Goal: Information Seeking & Learning: Learn about a topic

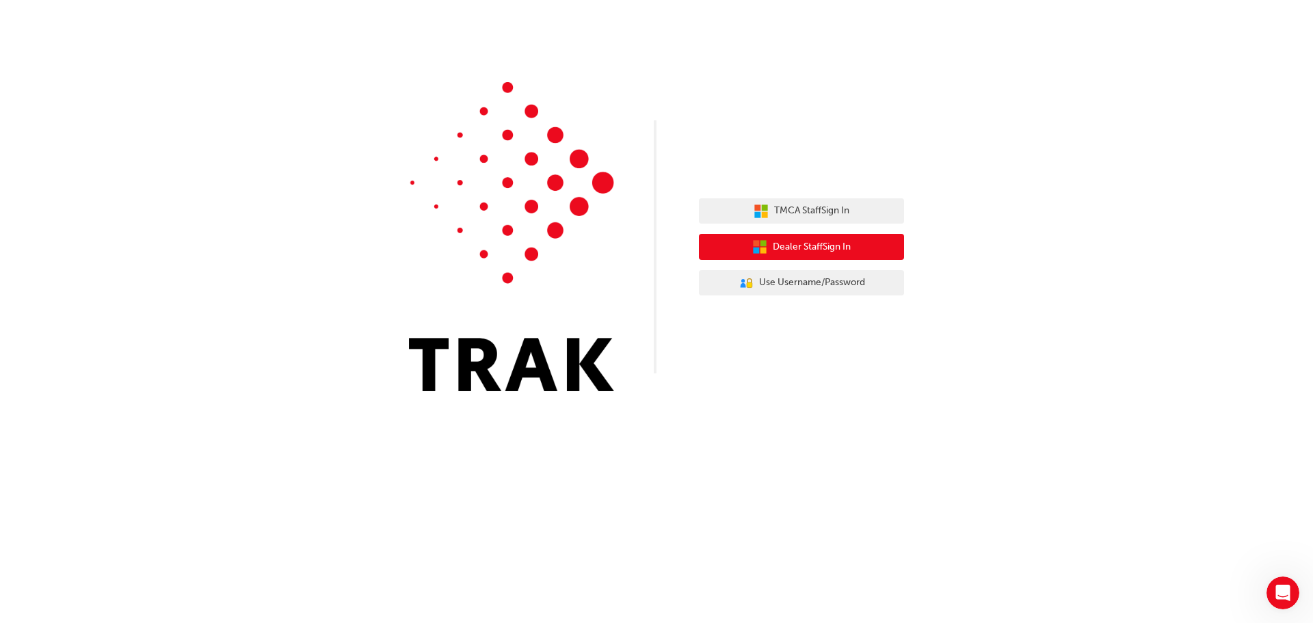
click at [827, 244] on span "Dealer Staff Sign In" at bounding box center [812, 247] width 78 height 16
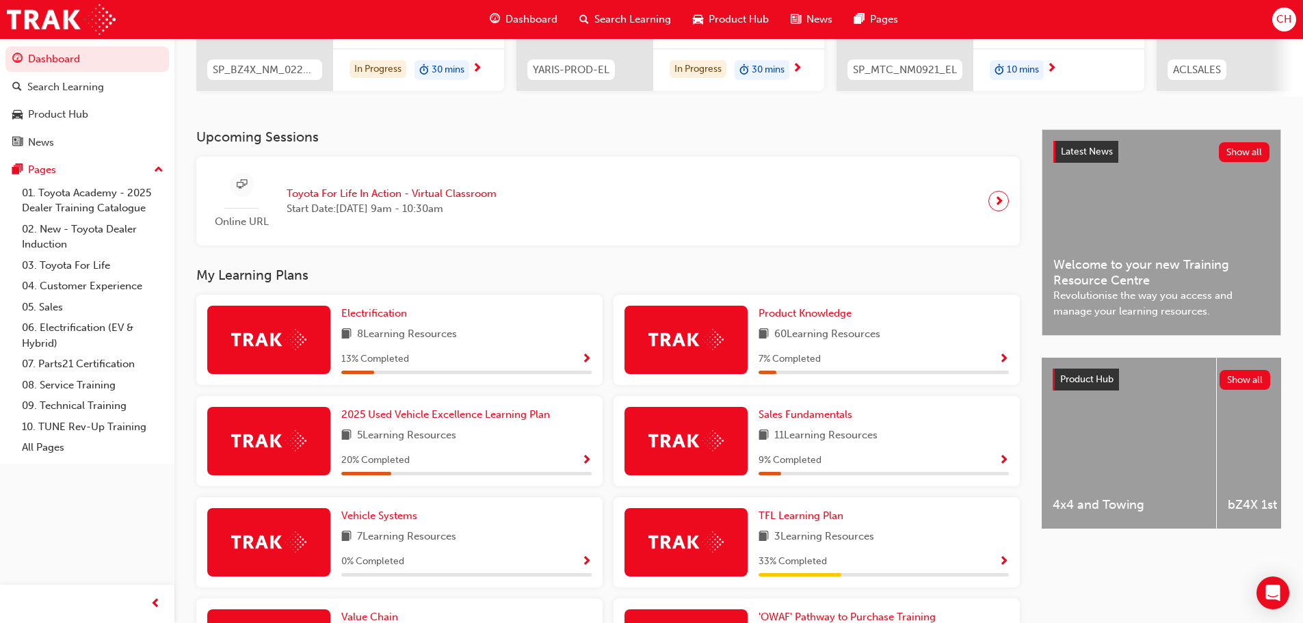
scroll to position [245, 0]
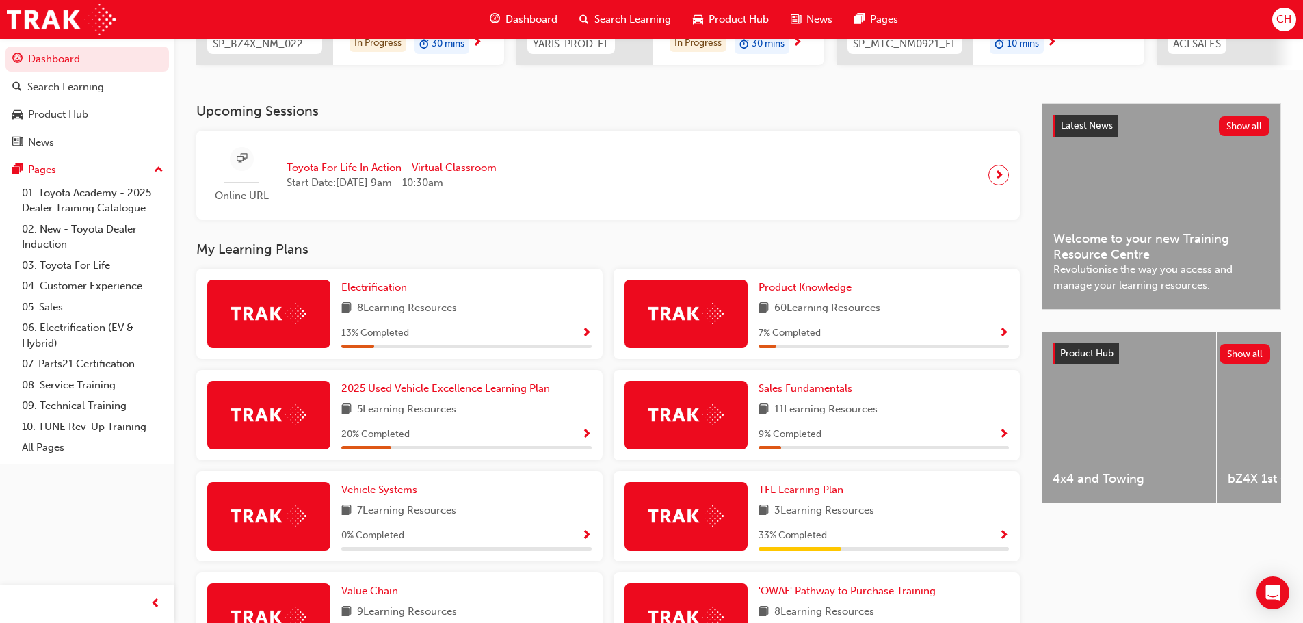
click at [990, 337] on div "7 % Completed" at bounding box center [884, 333] width 250 height 17
click at [995, 338] on div "7 % Completed" at bounding box center [884, 333] width 250 height 17
click at [1005, 338] on span "Show Progress" at bounding box center [1004, 334] width 10 height 12
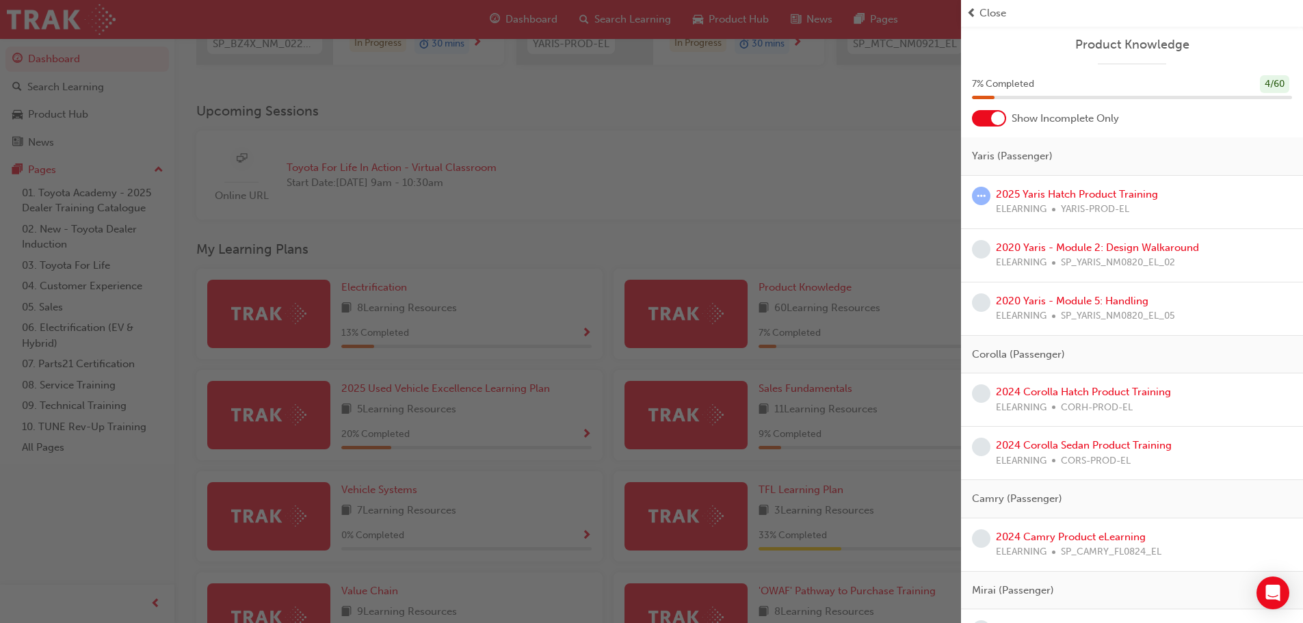
click at [752, 160] on div "button" at bounding box center [480, 311] width 961 height 623
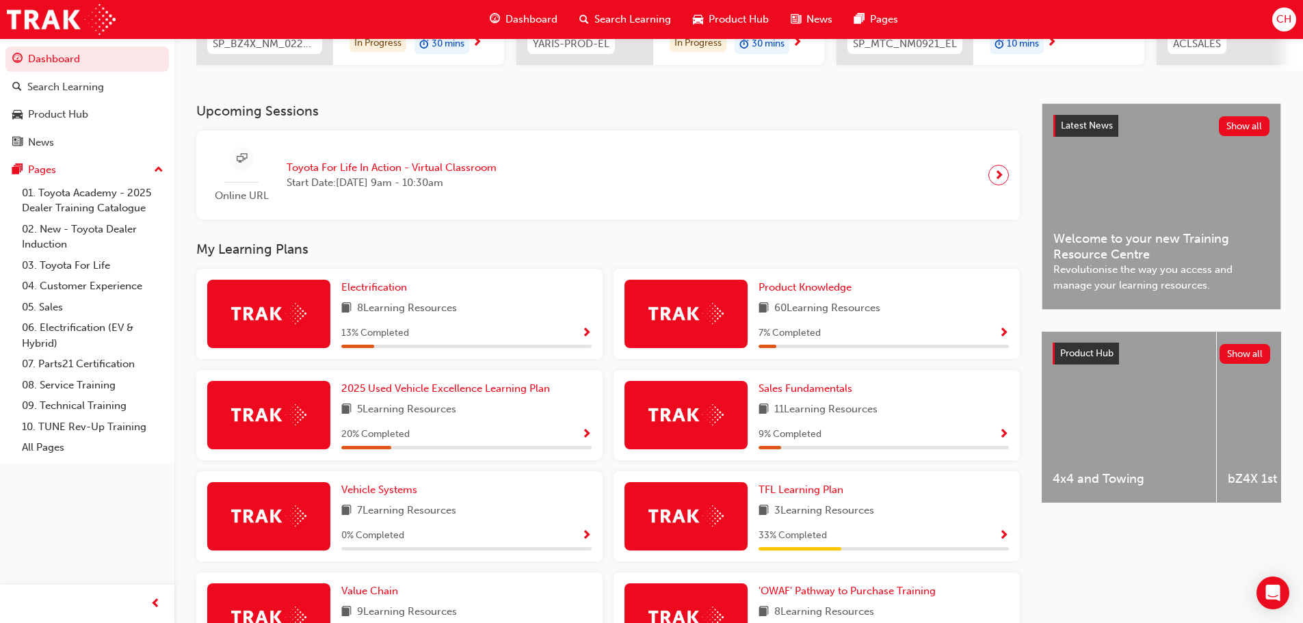
click at [992, 342] on div "7 % Completed" at bounding box center [884, 333] width 250 height 17
click at [715, 21] on span "Product Hub" at bounding box center [739, 20] width 60 height 16
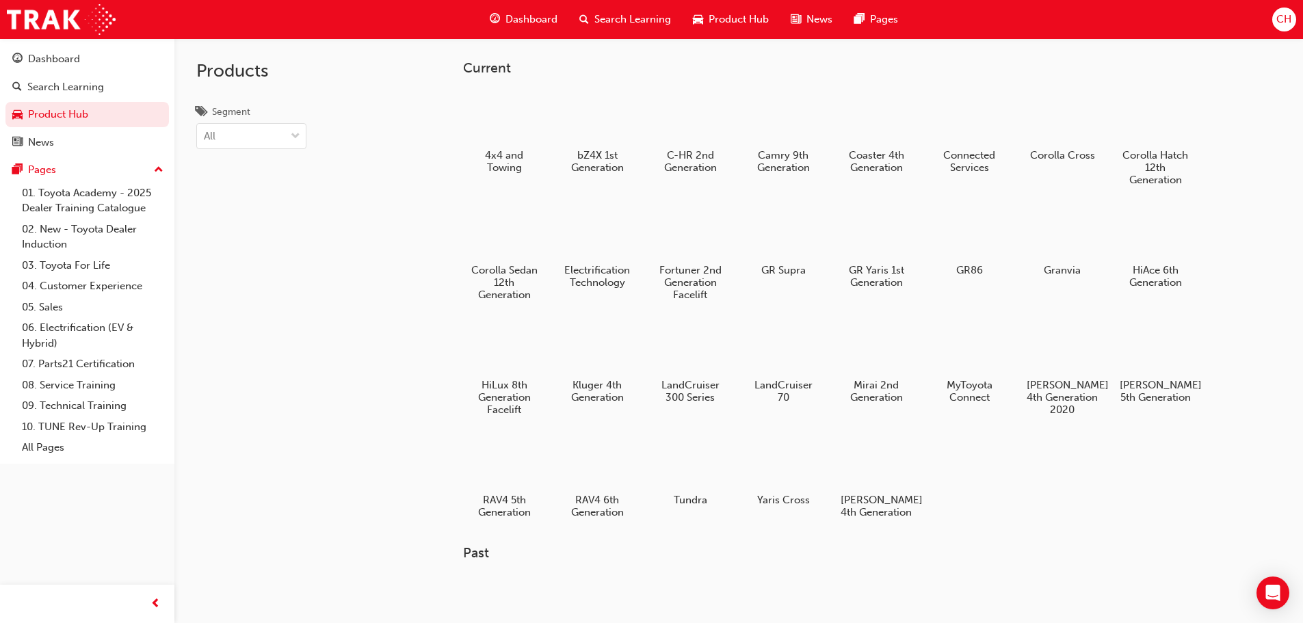
click at [538, 27] on div "Dashboard" at bounding box center [524, 19] width 90 height 28
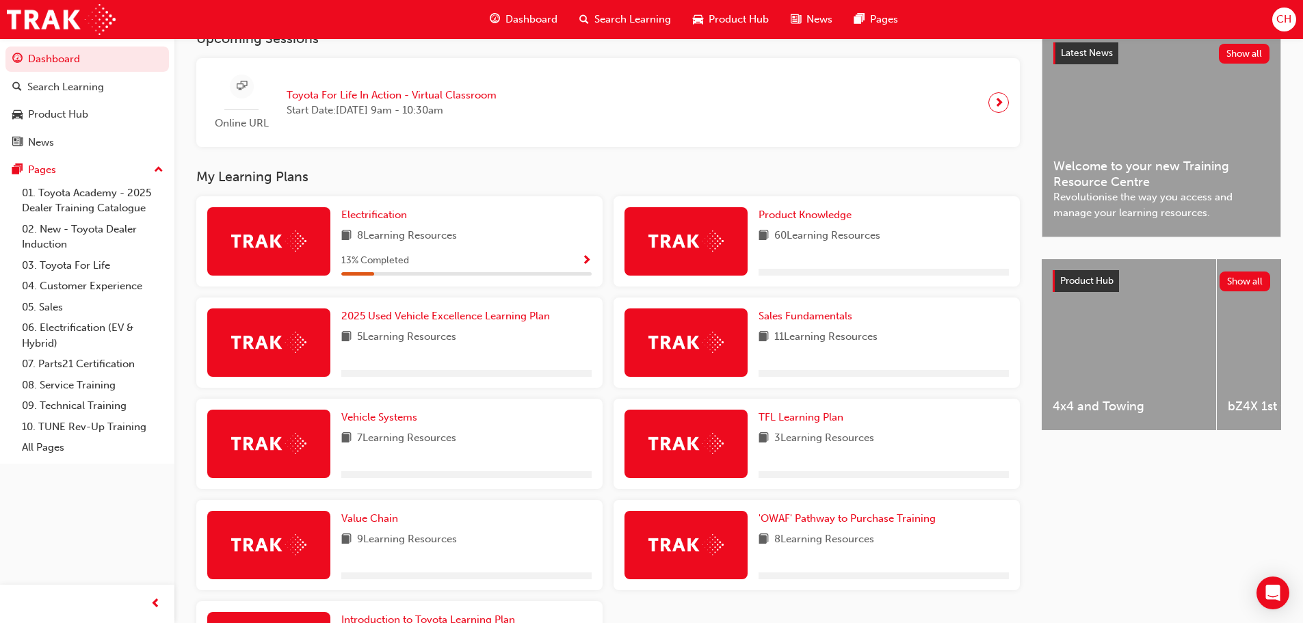
scroll to position [342, 0]
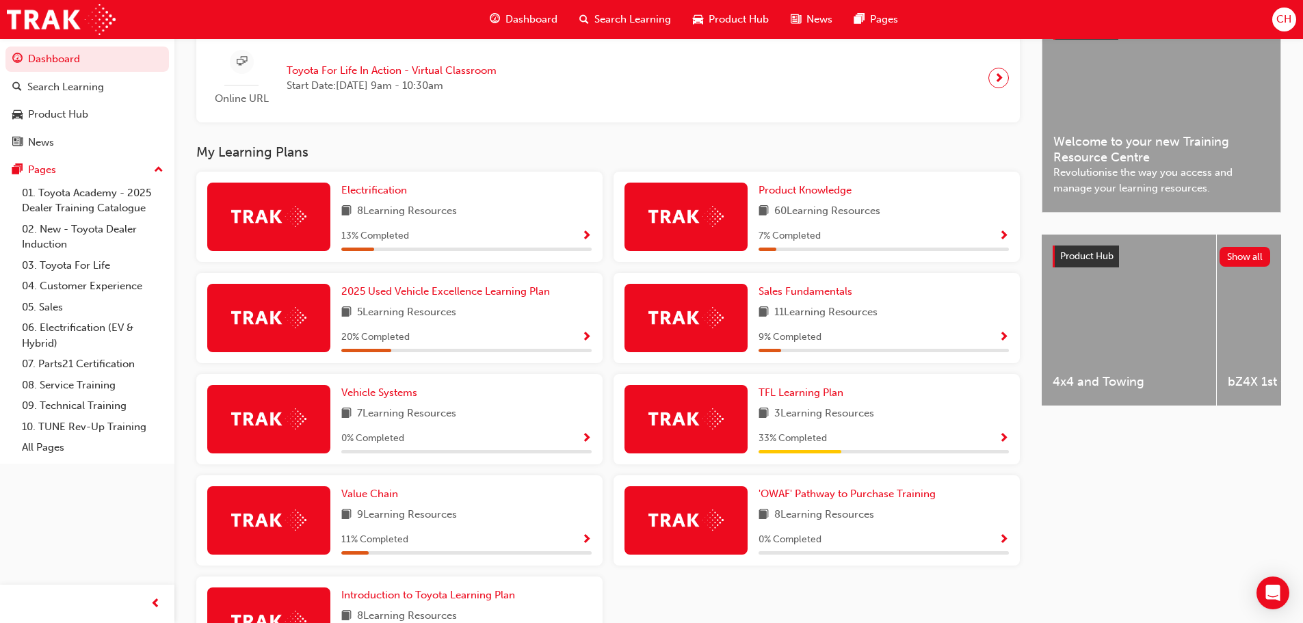
click at [573, 544] on div "11 % Completed" at bounding box center [466, 539] width 250 height 17
click at [577, 543] on div "11 % Completed" at bounding box center [466, 539] width 250 height 17
click at [592, 542] on div "Value Chain 9 Learning Resources 11 % Completed" at bounding box center [399, 520] width 406 height 90
click at [587, 546] on span "Show Progress" at bounding box center [586, 540] width 10 height 12
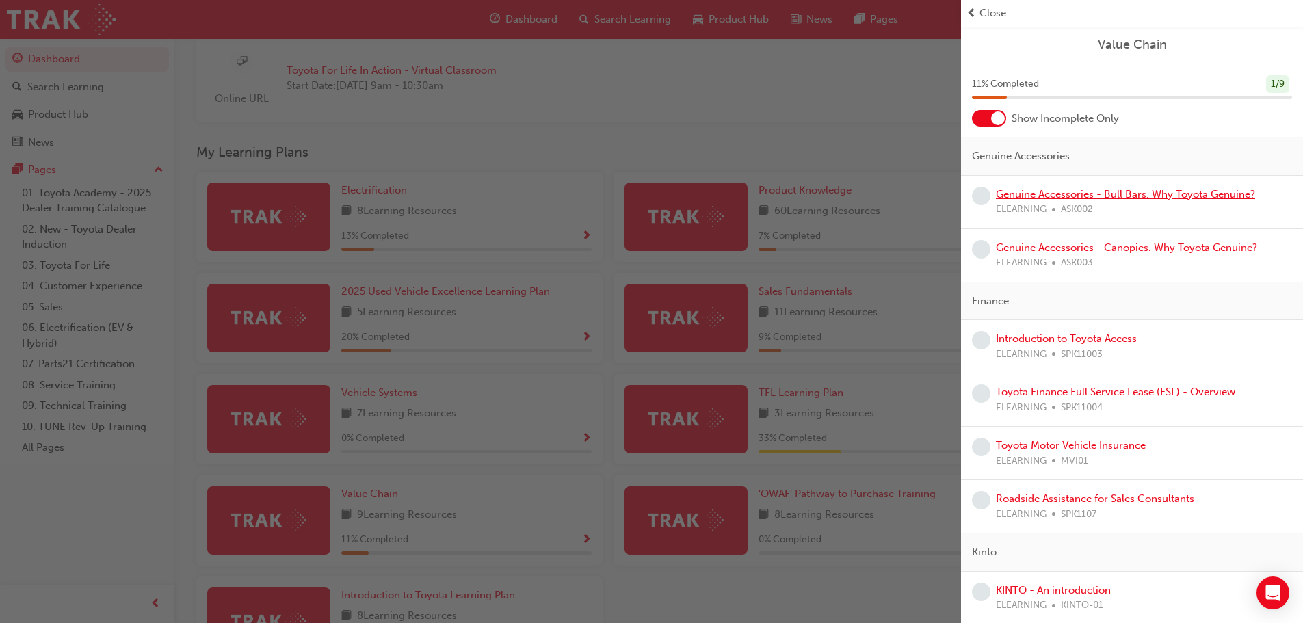
click at [1187, 190] on link "Genuine Accessories - Bull Bars. Why Toyota Genuine?" at bounding box center [1125, 194] width 259 height 12
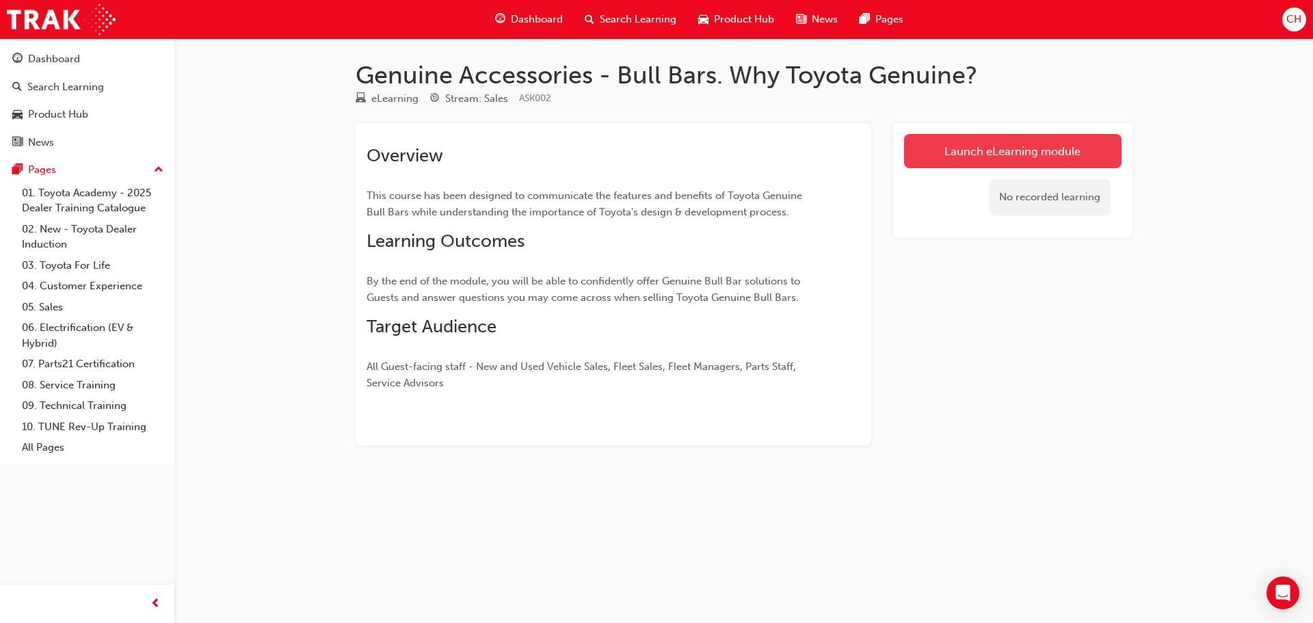
click at [1051, 154] on link "Launch eLearning module" at bounding box center [1013, 151] width 218 height 34
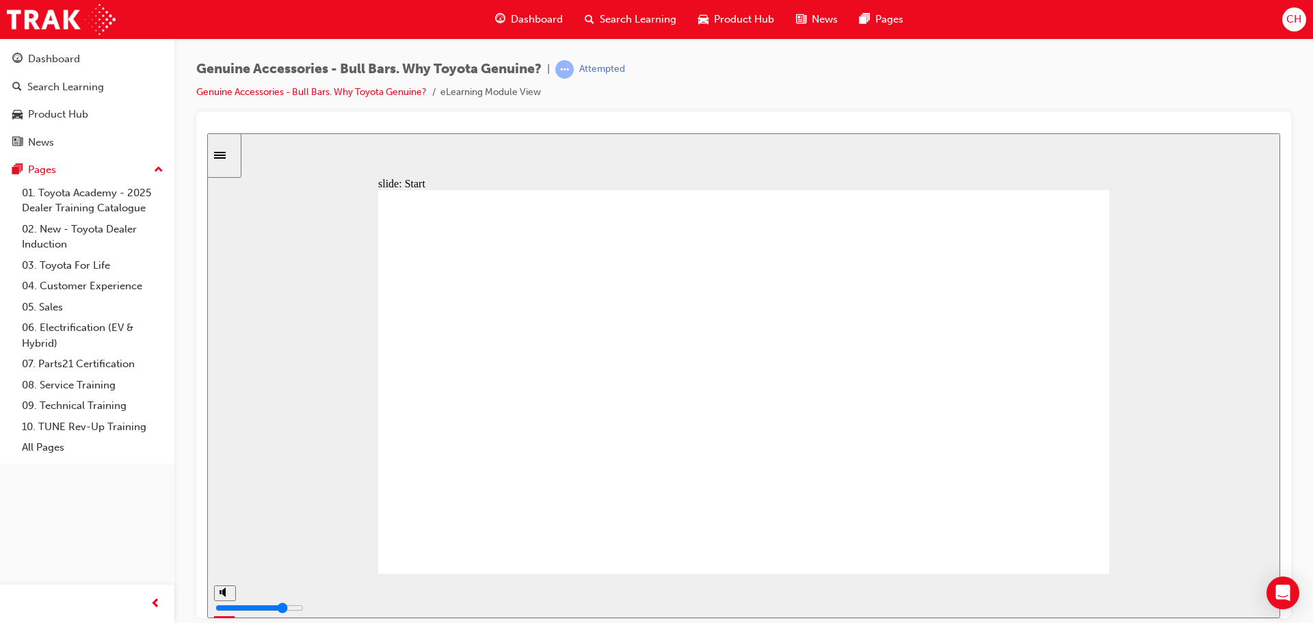
click at [1206, 545] on icon "volume" at bounding box center [1203, 541] width 11 height 10
type input "9900"
type input "0"
type input "10600"
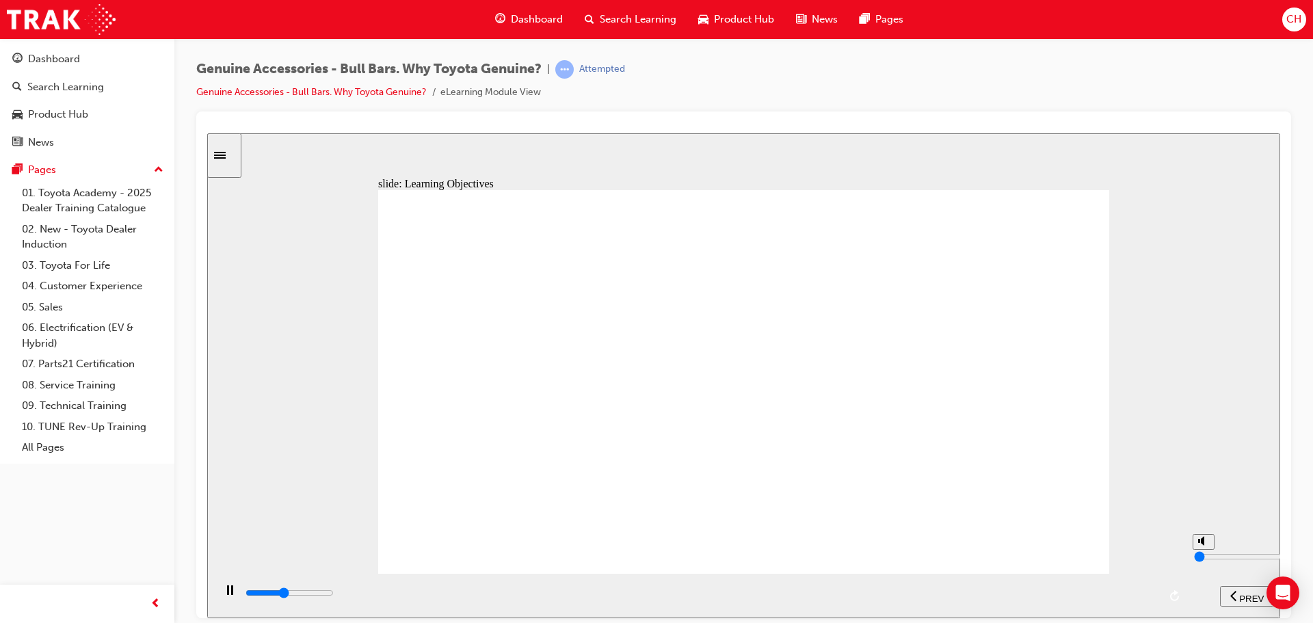
type input "1"
type input "10700"
type input "2"
type input "10700"
type input "3"
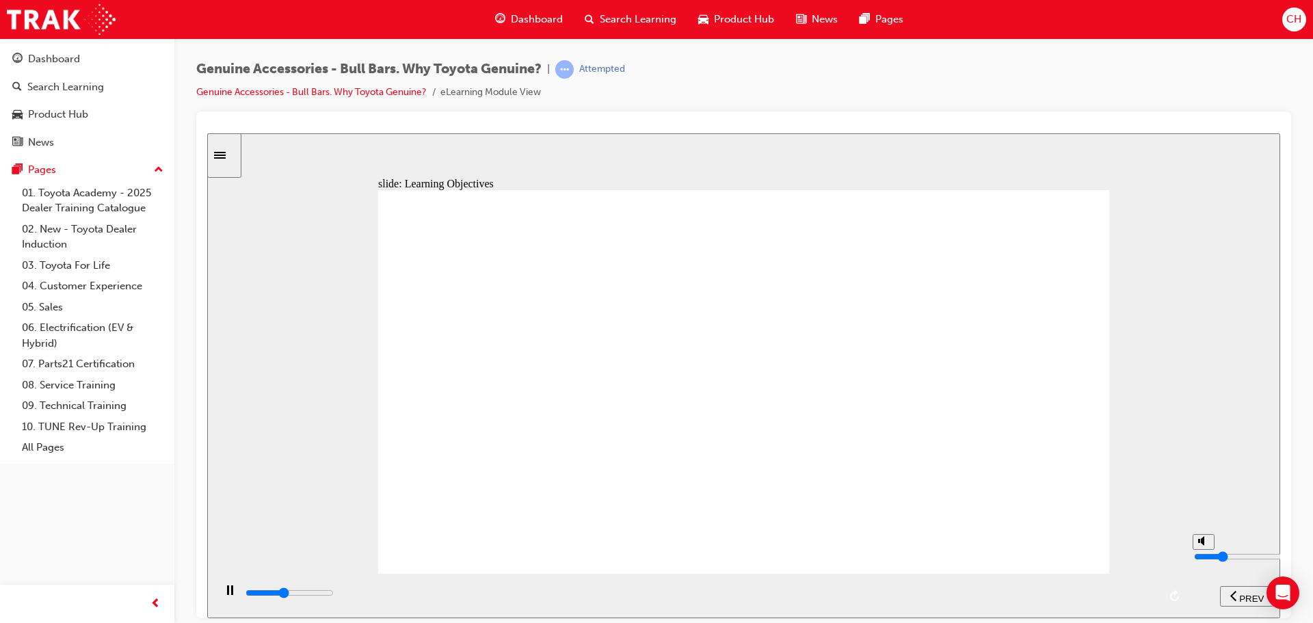
type input "10700"
type input "4"
type input "11200"
drag, startPoint x: 1202, startPoint y: 577, endPoint x: 1200, endPoint y: 557, distance: 19.2
type input "4"
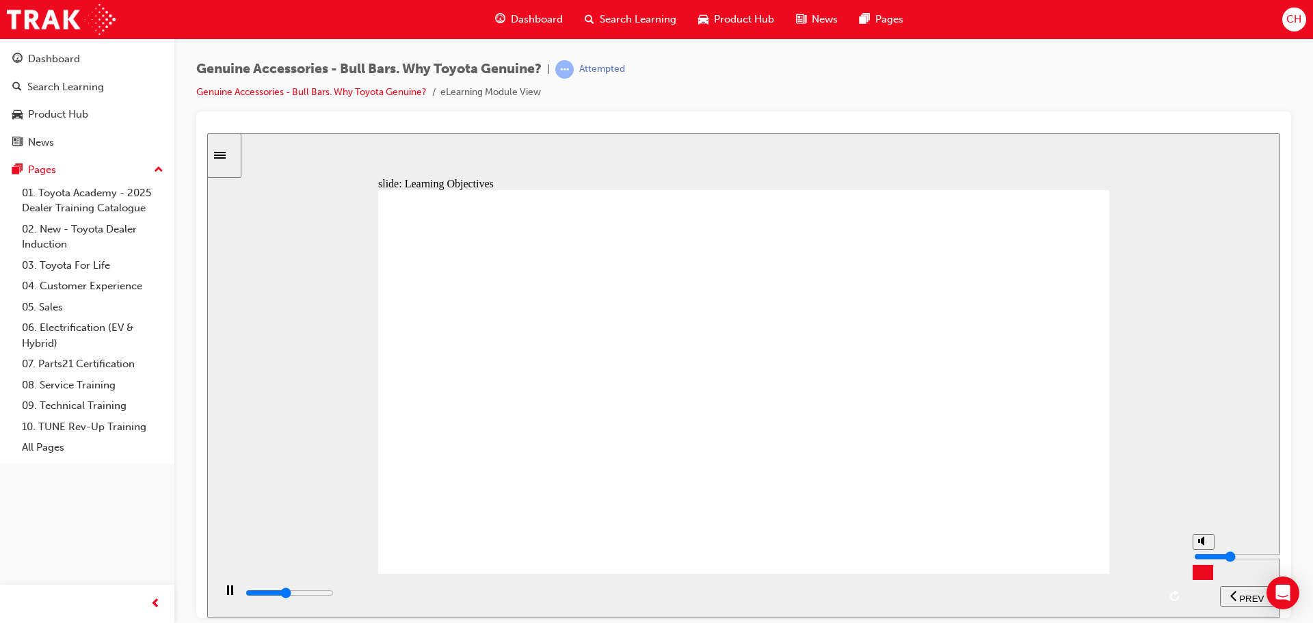
click at [1200, 557] on input "volume" at bounding box center [1238, 556] width 88 height 11
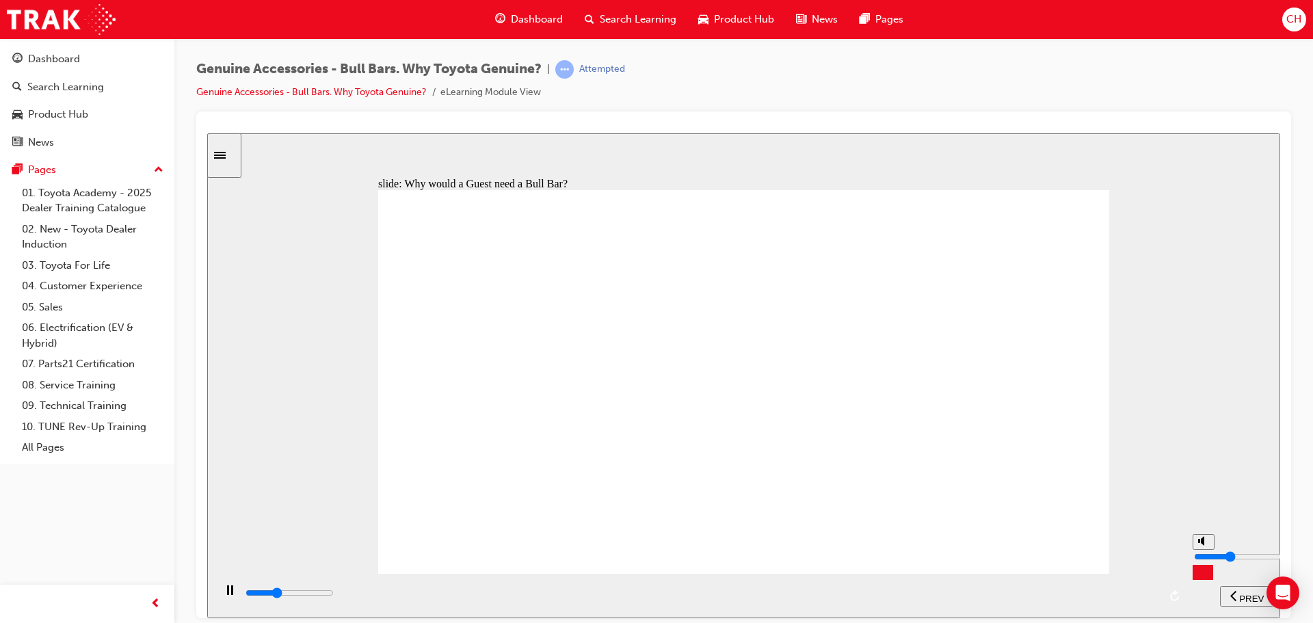
click at [1211, 591] on div "misc controls" at bounding box center [1203, 574] width 21 height 51
click at [1195, 549] on button "volume" at bounding box center [1204, 542] width 22 height 16
type input "9600"
type input "0"
click at [218, 594] on div "play/pause" at bounding box center [229, 596] width 23 height 23
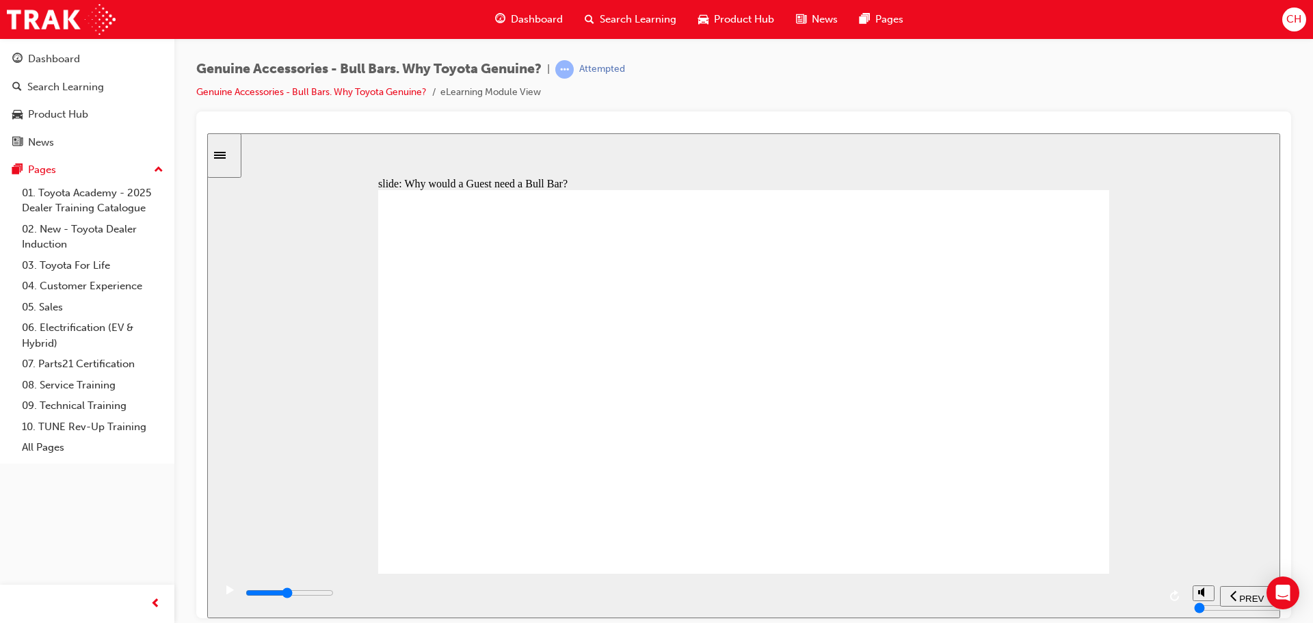
drag, startPoint x: 894, startPoint y: 293, endPoint x: 841, endPoint y: 276, distance: 55.2
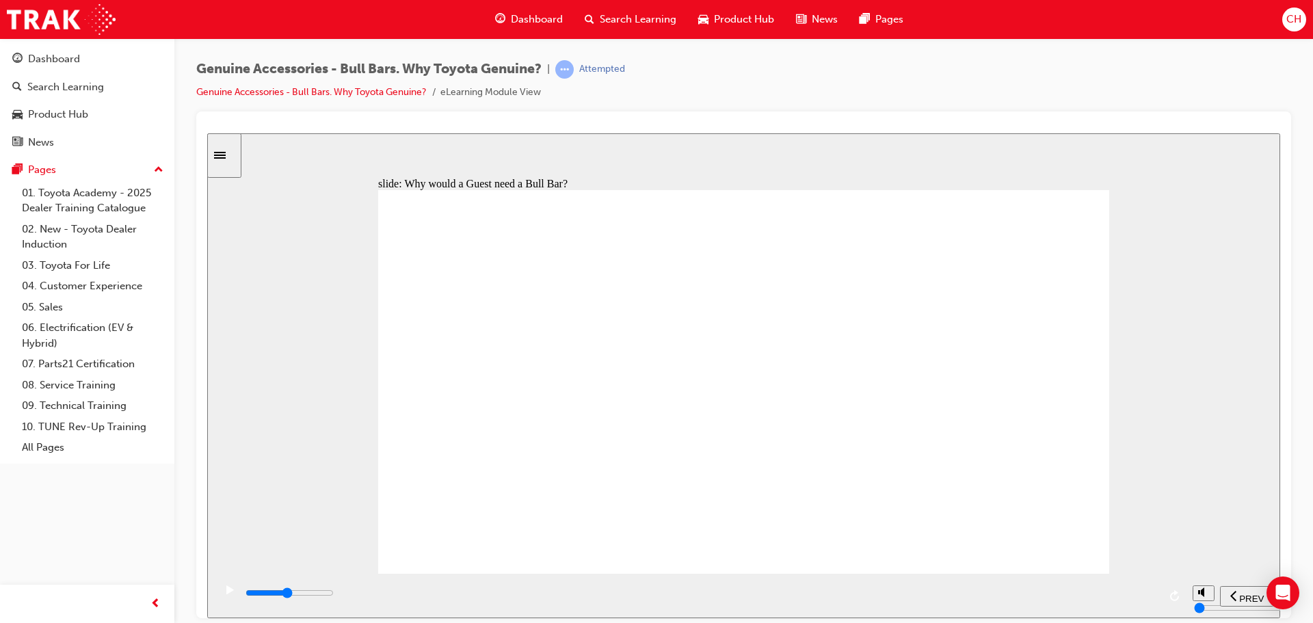
click at [220, 586] on div "play/pause" at bounding box center [229, 596] width 23 height 23
type input "14800"
type input "1"
type input "14900"
type input "2"
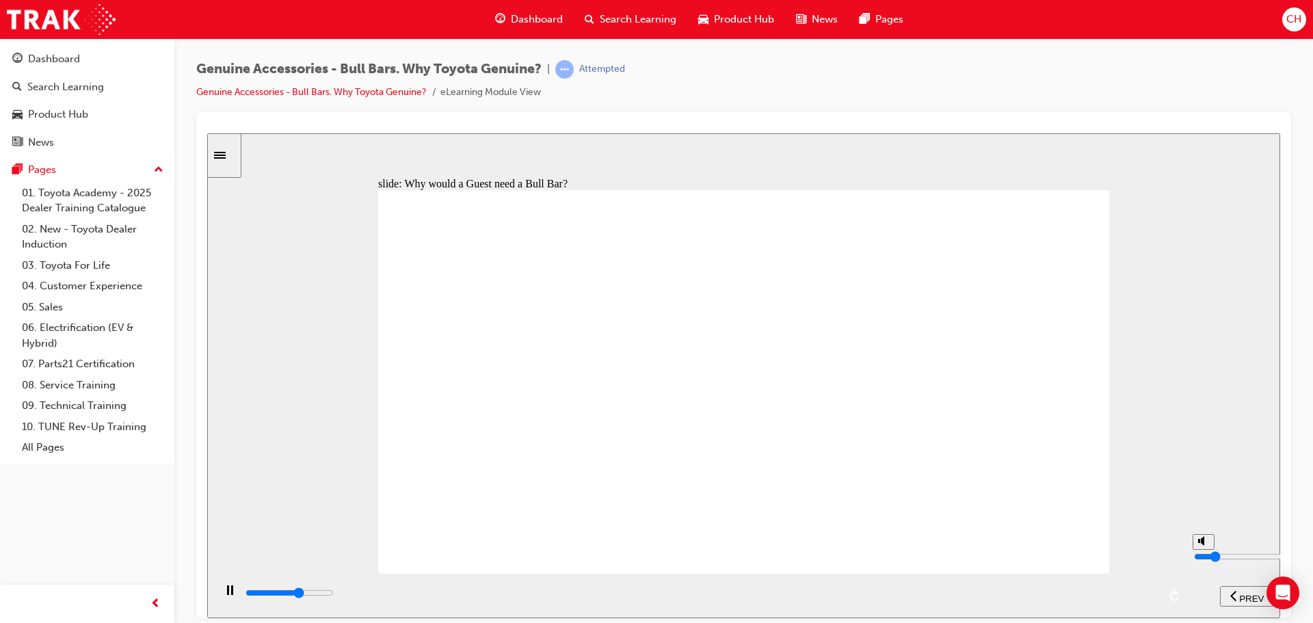
type input "14900"
type input "3"
type input "15700"
drag, startPoint x: 1204, startPoint y: 572, endPoint x: 1205, endPoint y: 561, distance: 11.0
type input "3"
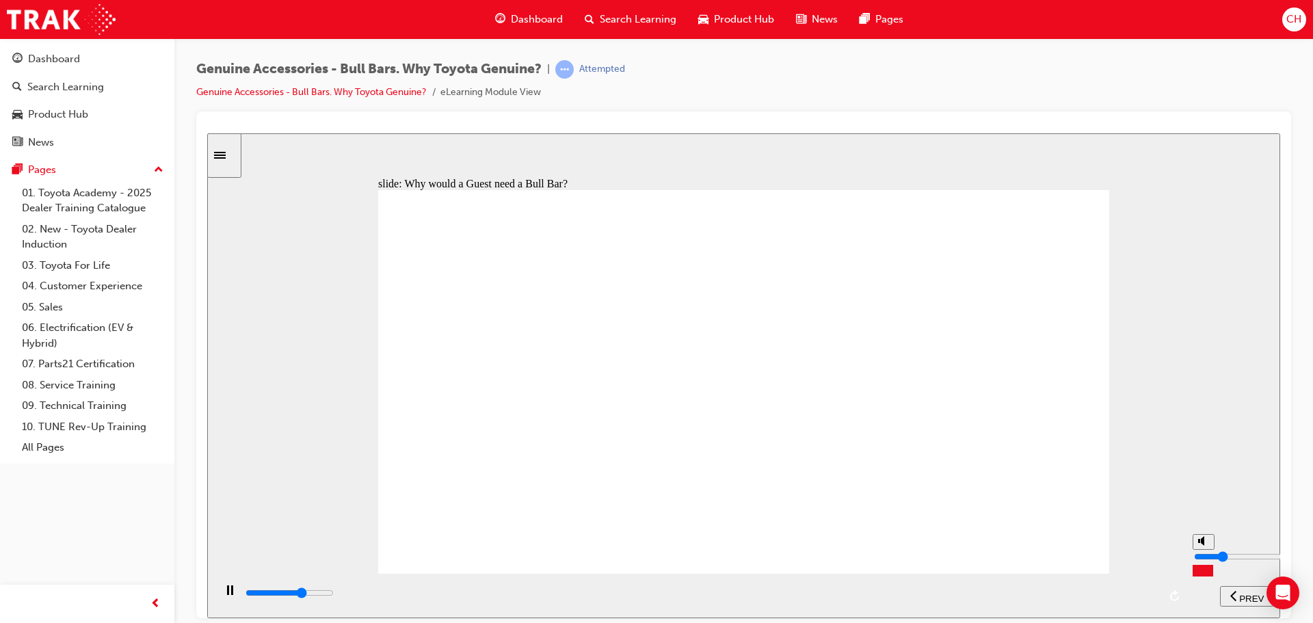
click at [1205, 561] on input "volume" at bounding box center [1238, 556] width 88 height 11
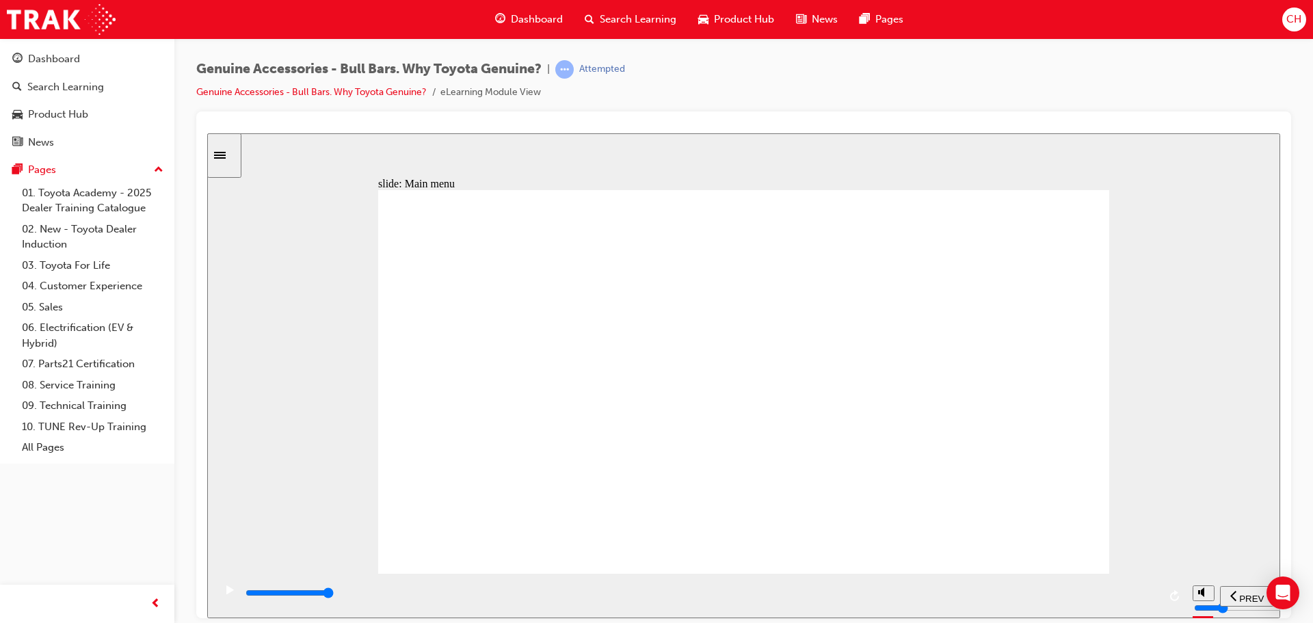
click at [534, 263] on div "Let’s see… Rectangle 1 Rectangle 1 Rectangle 1 Rectangle 1 Group tick icon 1 Ov…" at bounding box center [743, 387] width 731 height 396
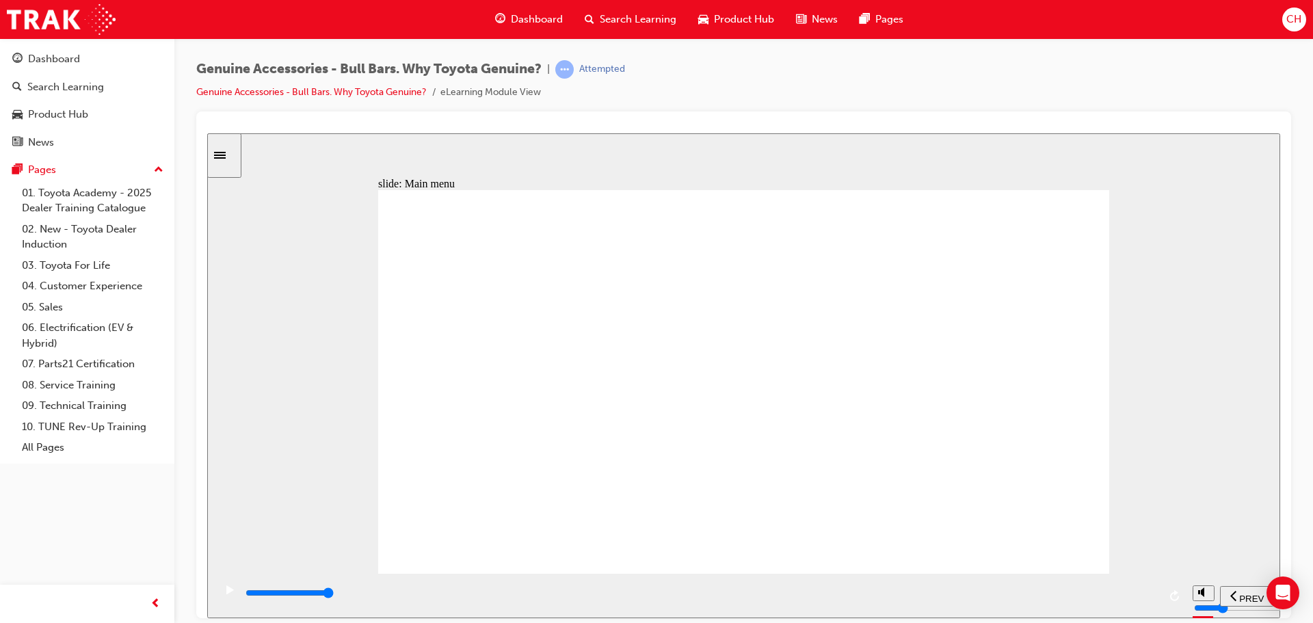
type input "11500"
